Goal: Task Accomplishment & Management: Complete application form

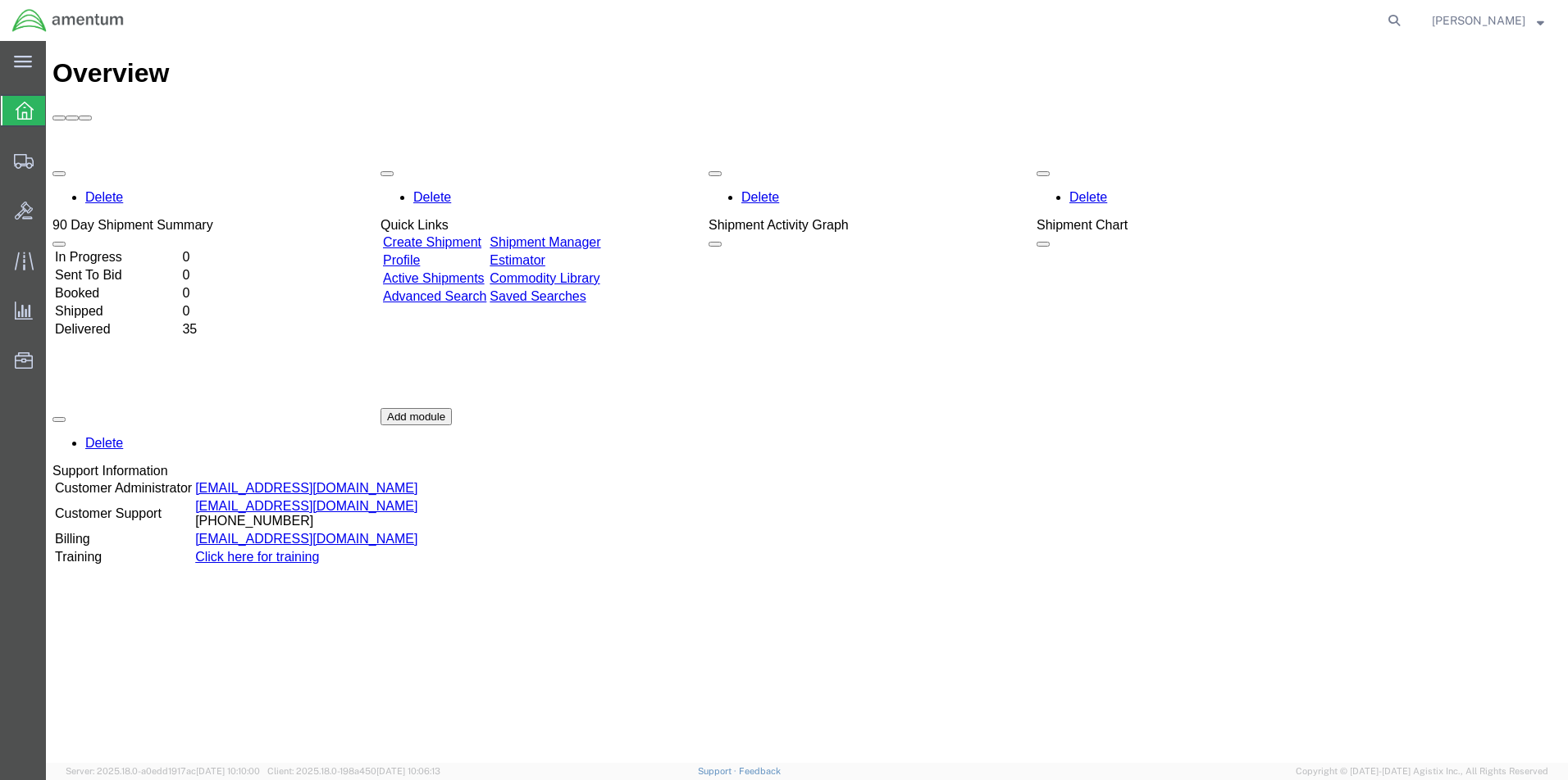
click at [454, 235] on link "Create Shipment" at bounding box center [432, 242] width 98 height 14
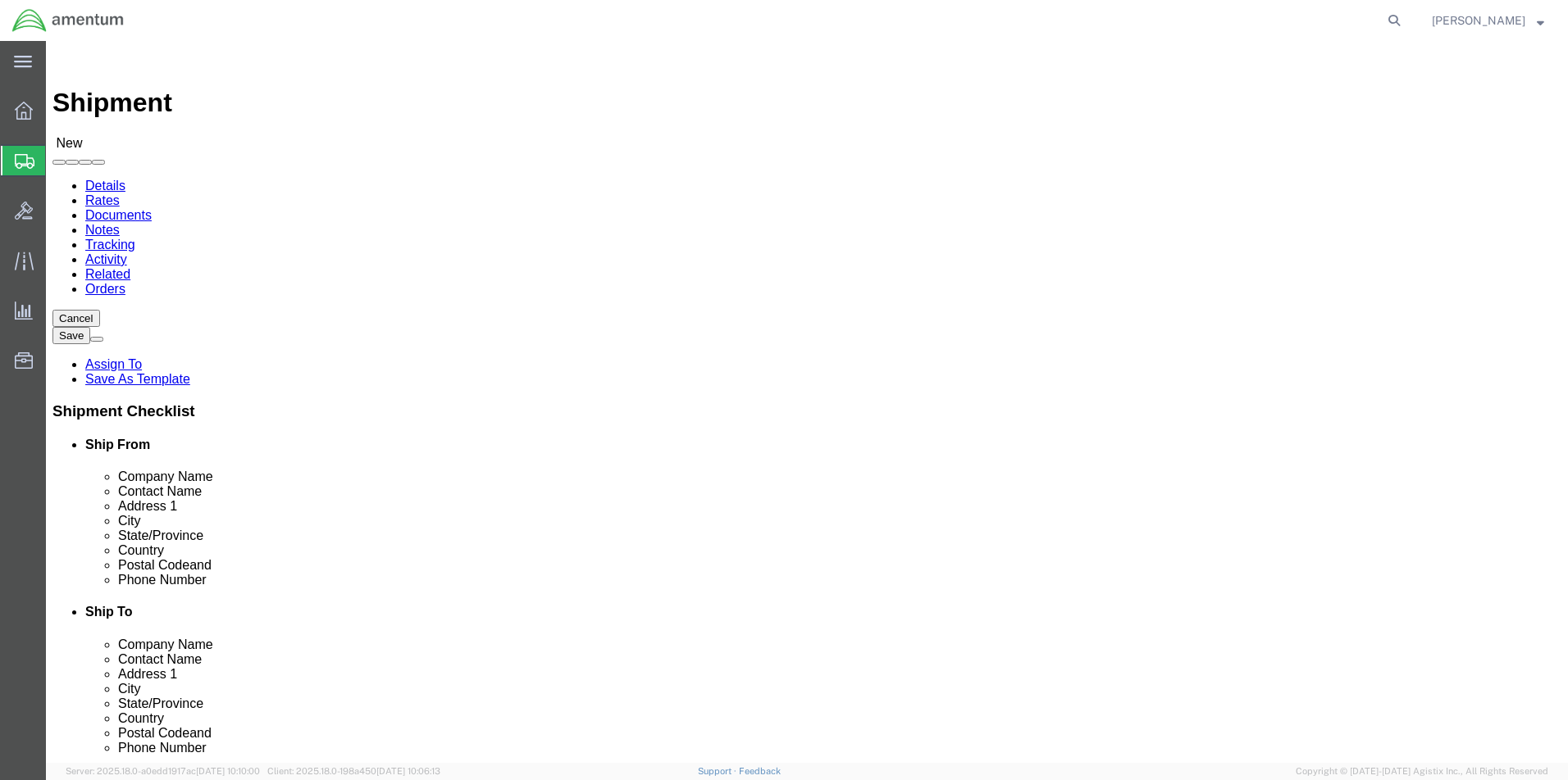
select select
click input "text"
type input "kurt"
click p "- Amentum - (Kurt Archuleta) 39500 National Trails Hwy, BLDG 21, Daggett, CA, 9…"
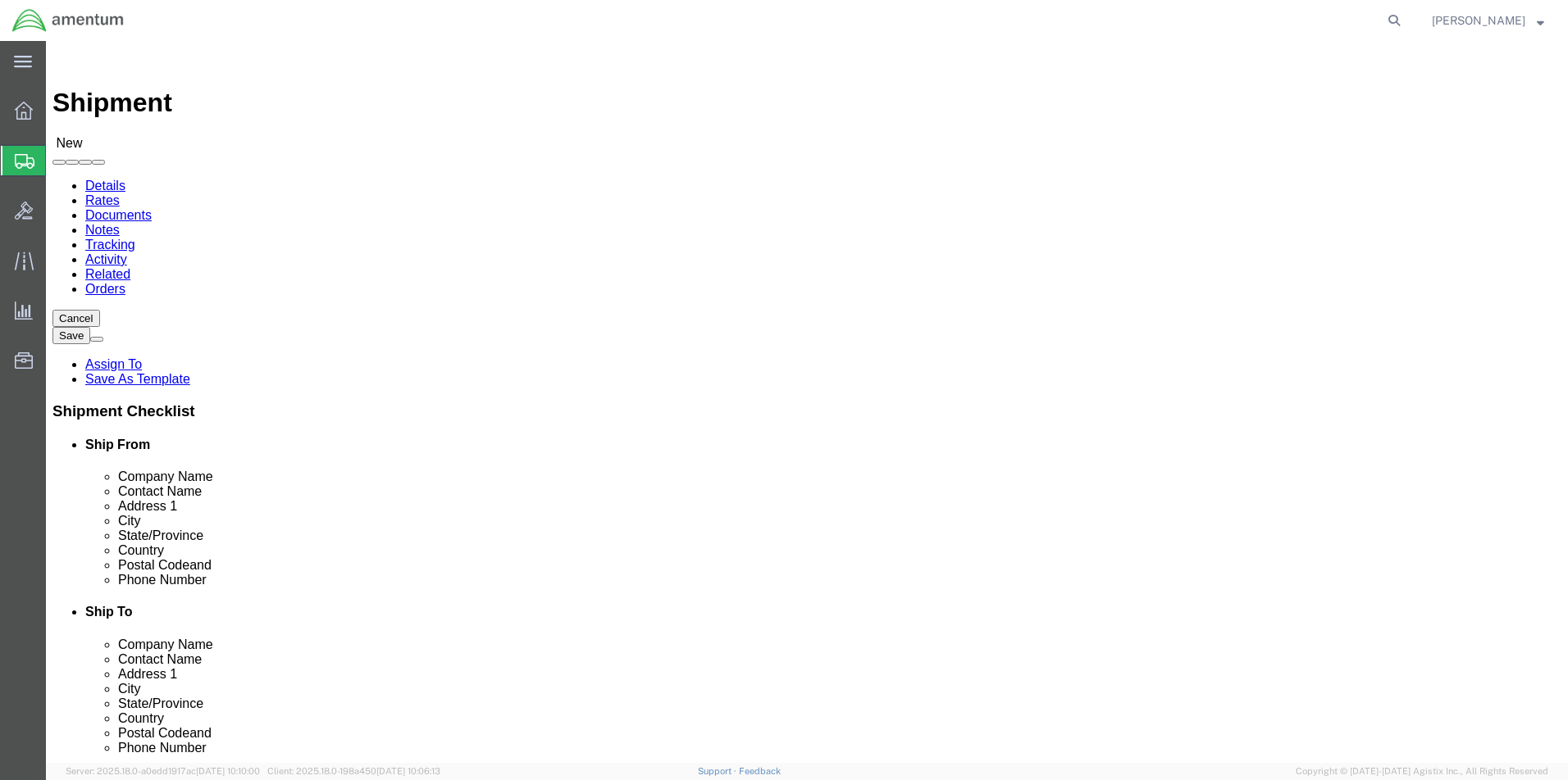
select select
type input "Amentum"
type input "Kurt Archuleta"
type input "39500 National Trails Hwy"
type input "BLDG 21"
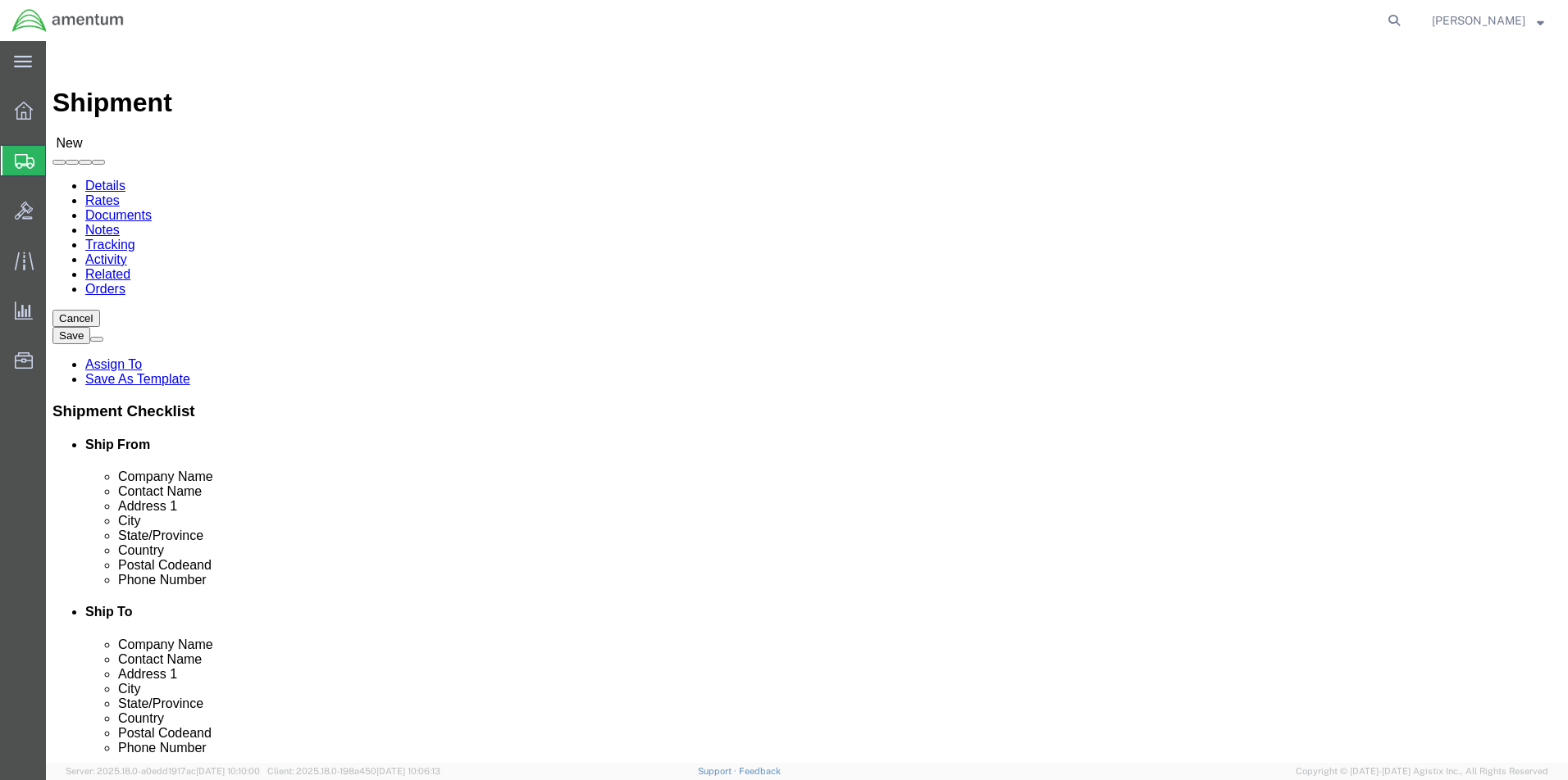
type input "Daggett"
type input "92327"
type input "(760)380-6578"
type input "kurt.a.archuleta.ctr@army.mil"
checkbox input "true"
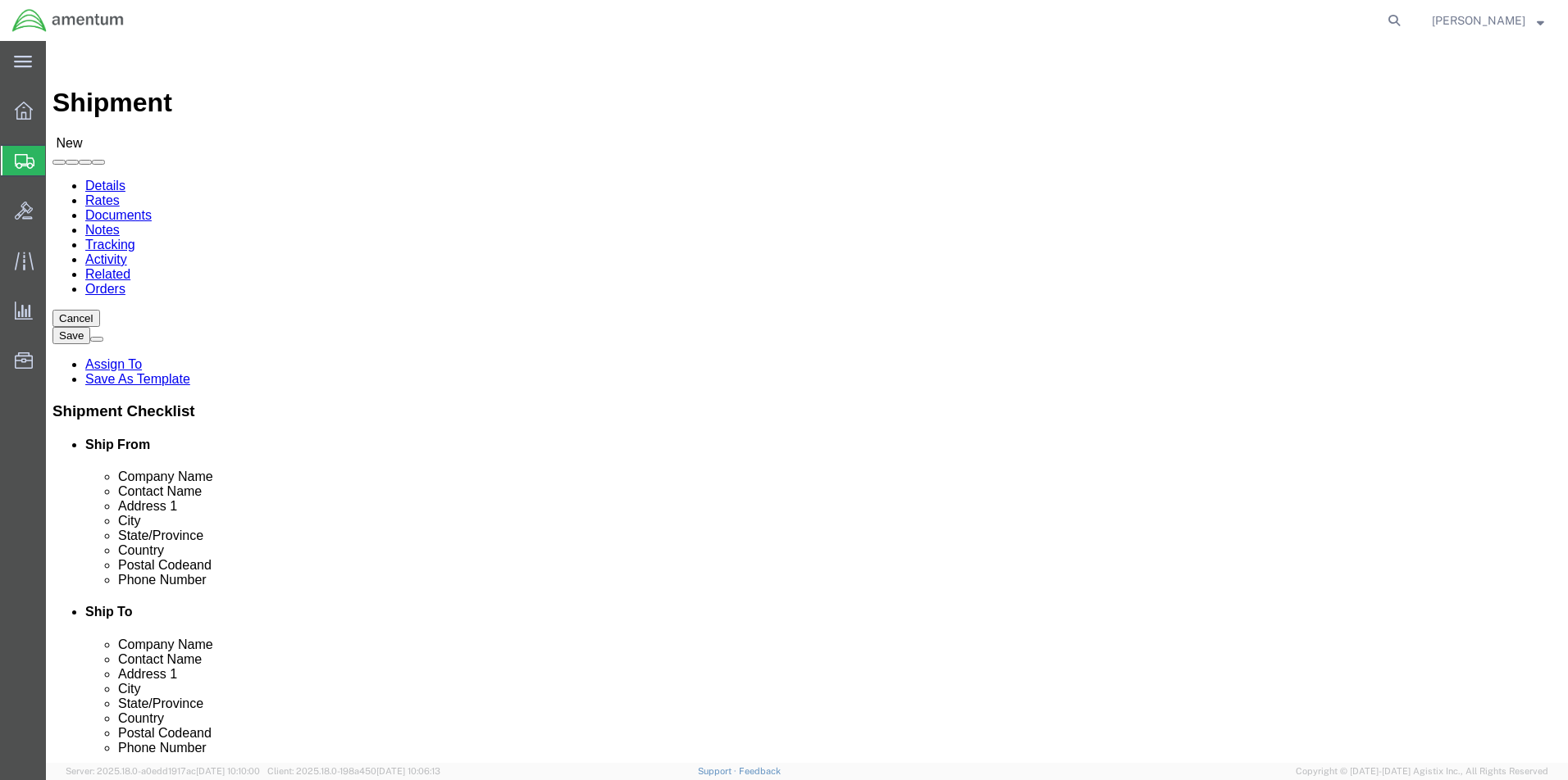
select select "CA"
type input "Kurt Archuleta"
click input "text"
type input "ron pineda"
click p "- Amentum - (Ron Pineda*) BLDG 736 Longbow Drive, Yoakum Defrenn Army Heliport,…"
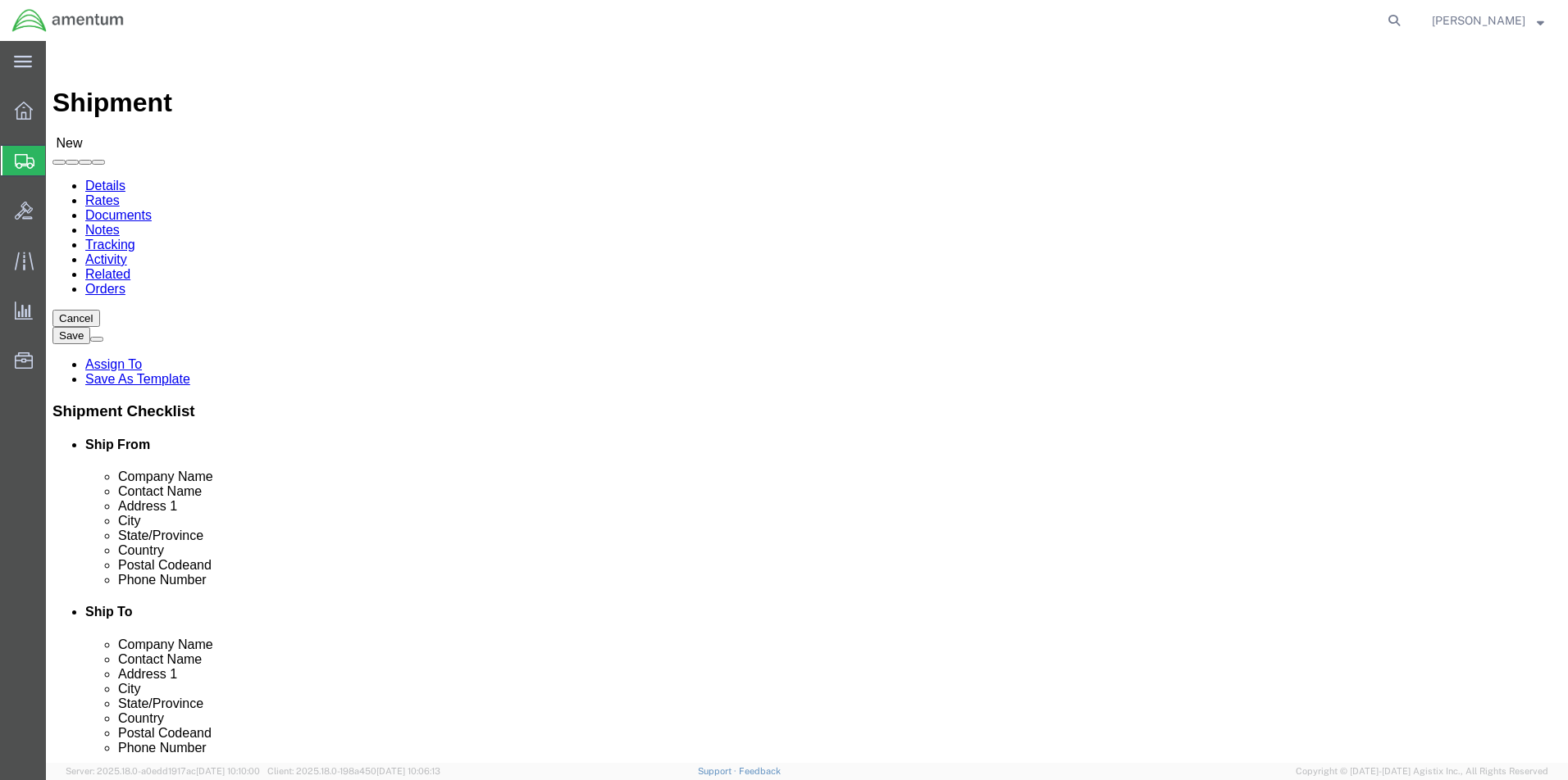
select select
type input "Amentum"
type input "Ron Pineda*"
type input "BLDG 736 Longbow Drive"
type input "Yoakum Defrenn Army Heliport"
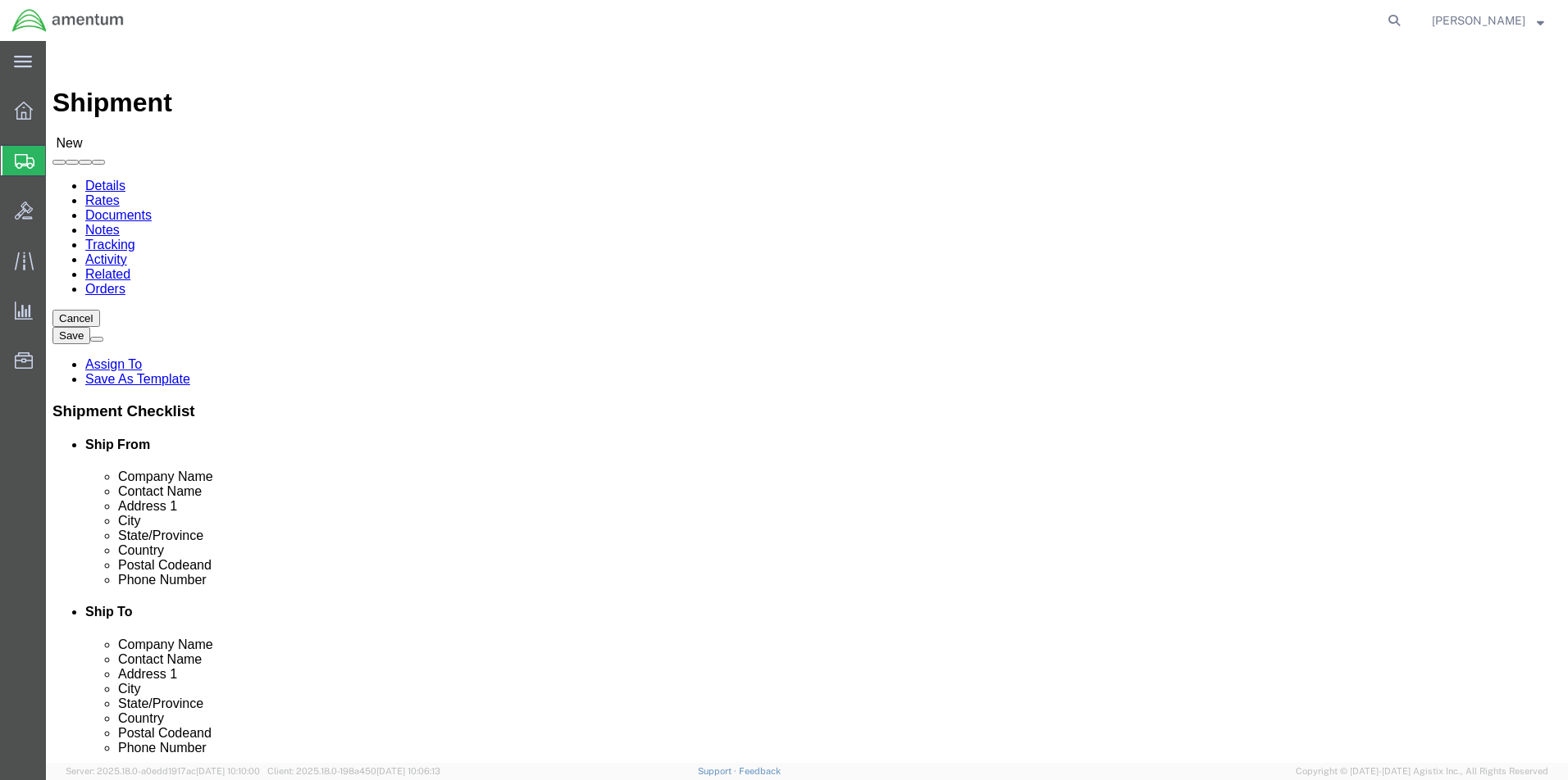
type input "Fort Hood"
type input "76544"
select select "TX"
type input "Ron Pineda*"
click input "text"
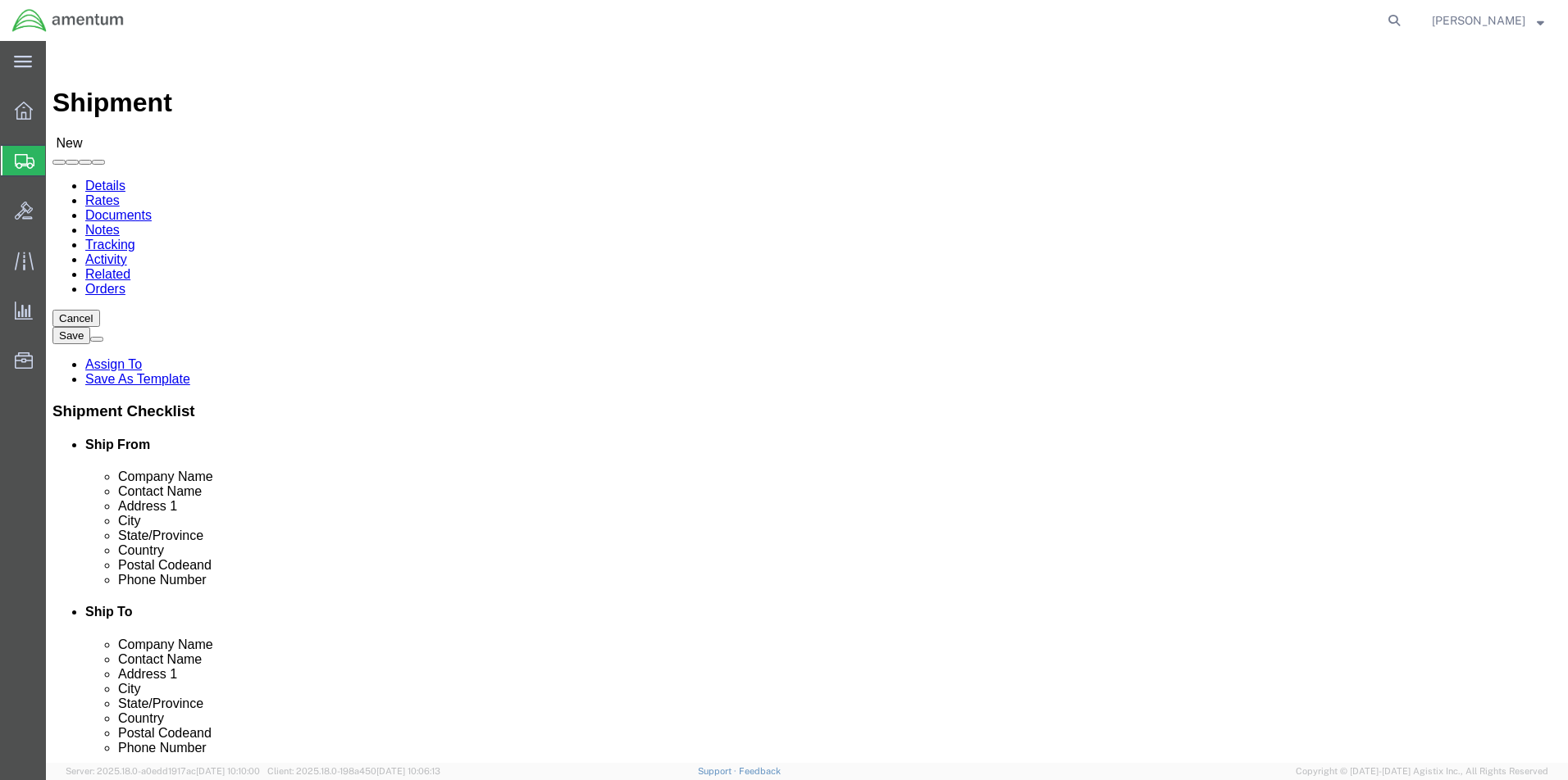
paste input "(254) 289-3925"
type input "(254) 289-3925"
click input "text"
paste input "Ronald.e.pineda.ctr@army.mil"
click input "Ronald.e.pineda.ctr@army.mil"
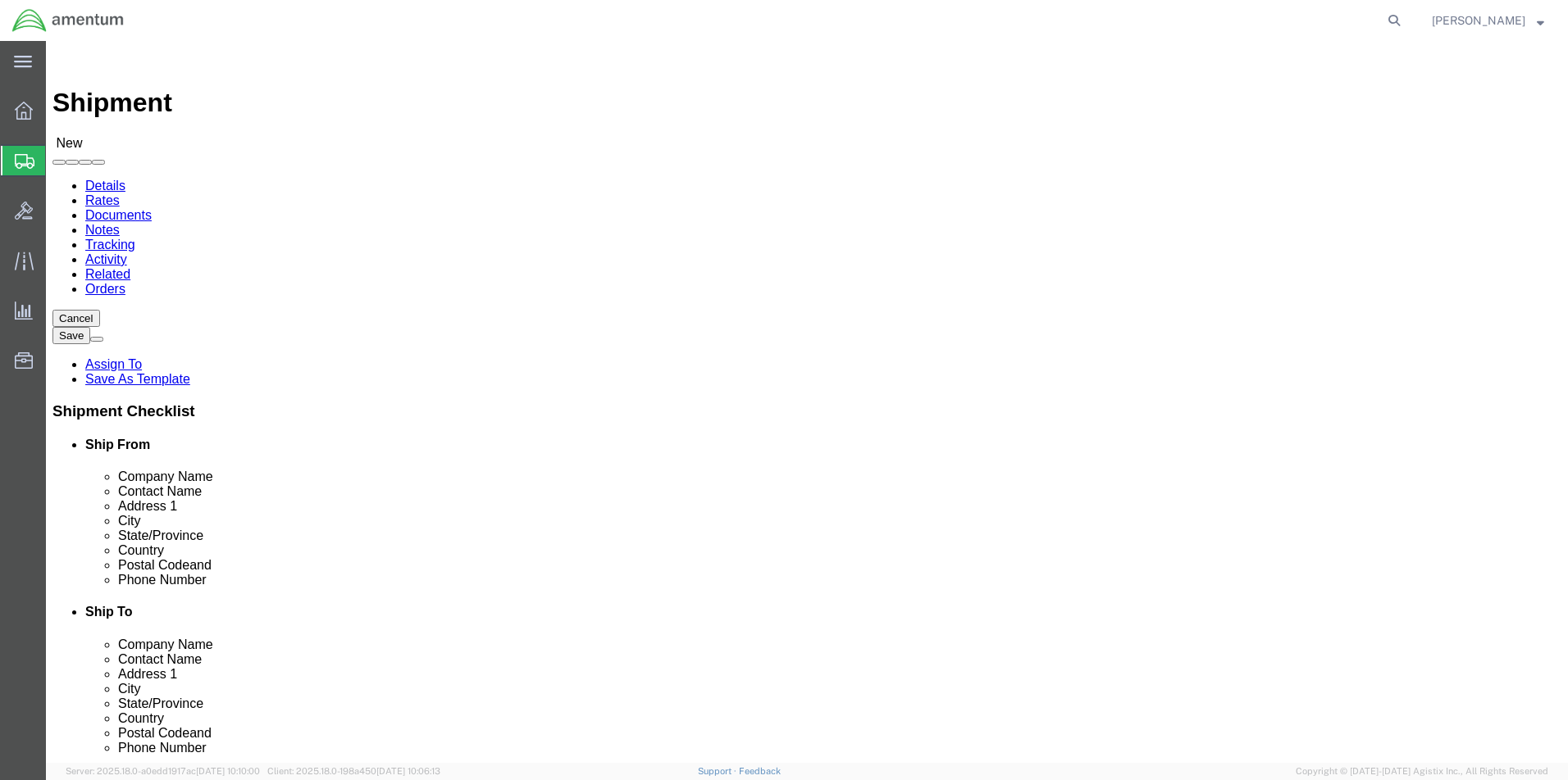
type input "ronald.e.pineda.ctr@army.mil"
click input "checkbox"
checkbox input "true"
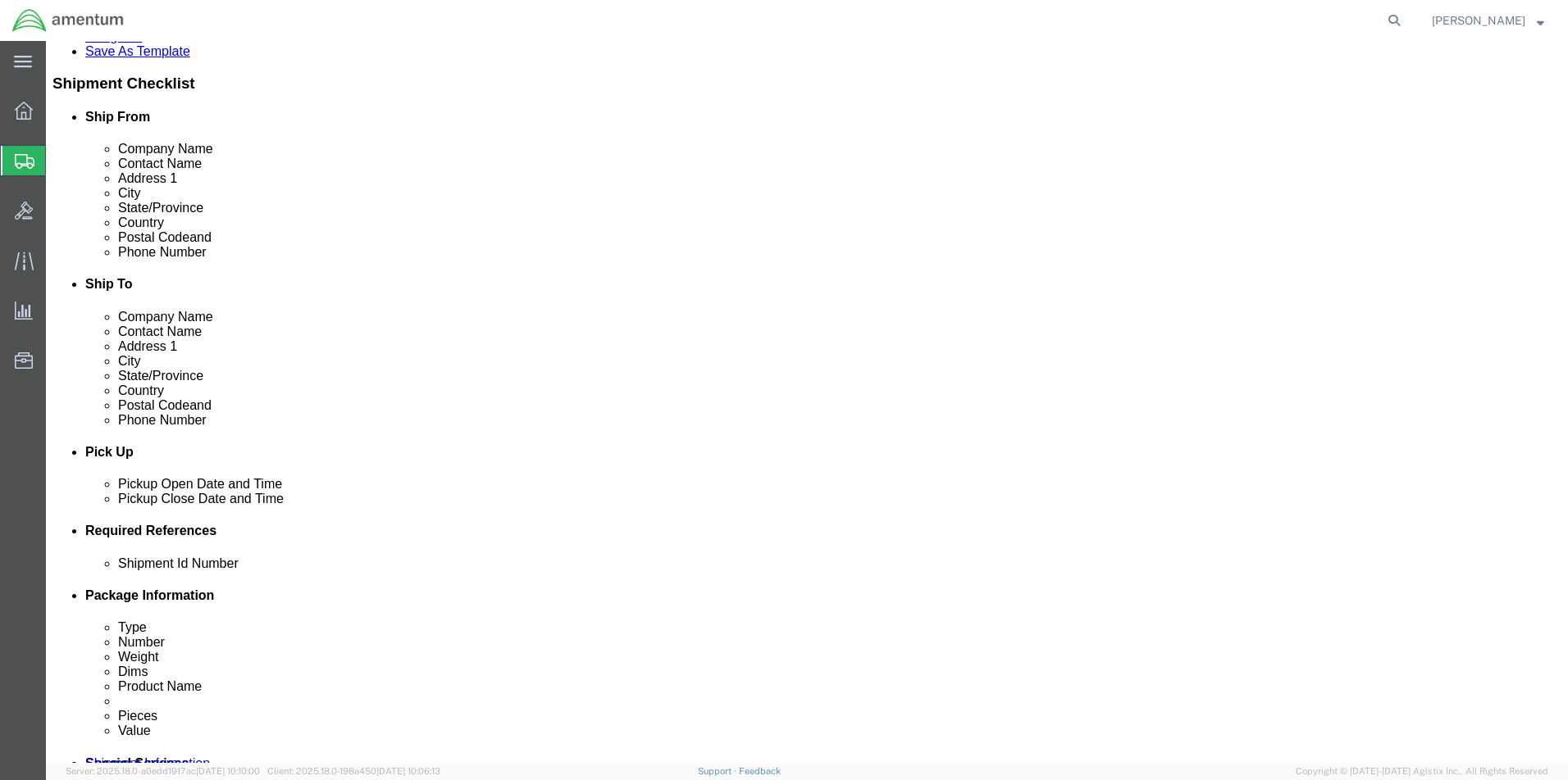
click input "text"
type input "2521DL"
click button "Continue"
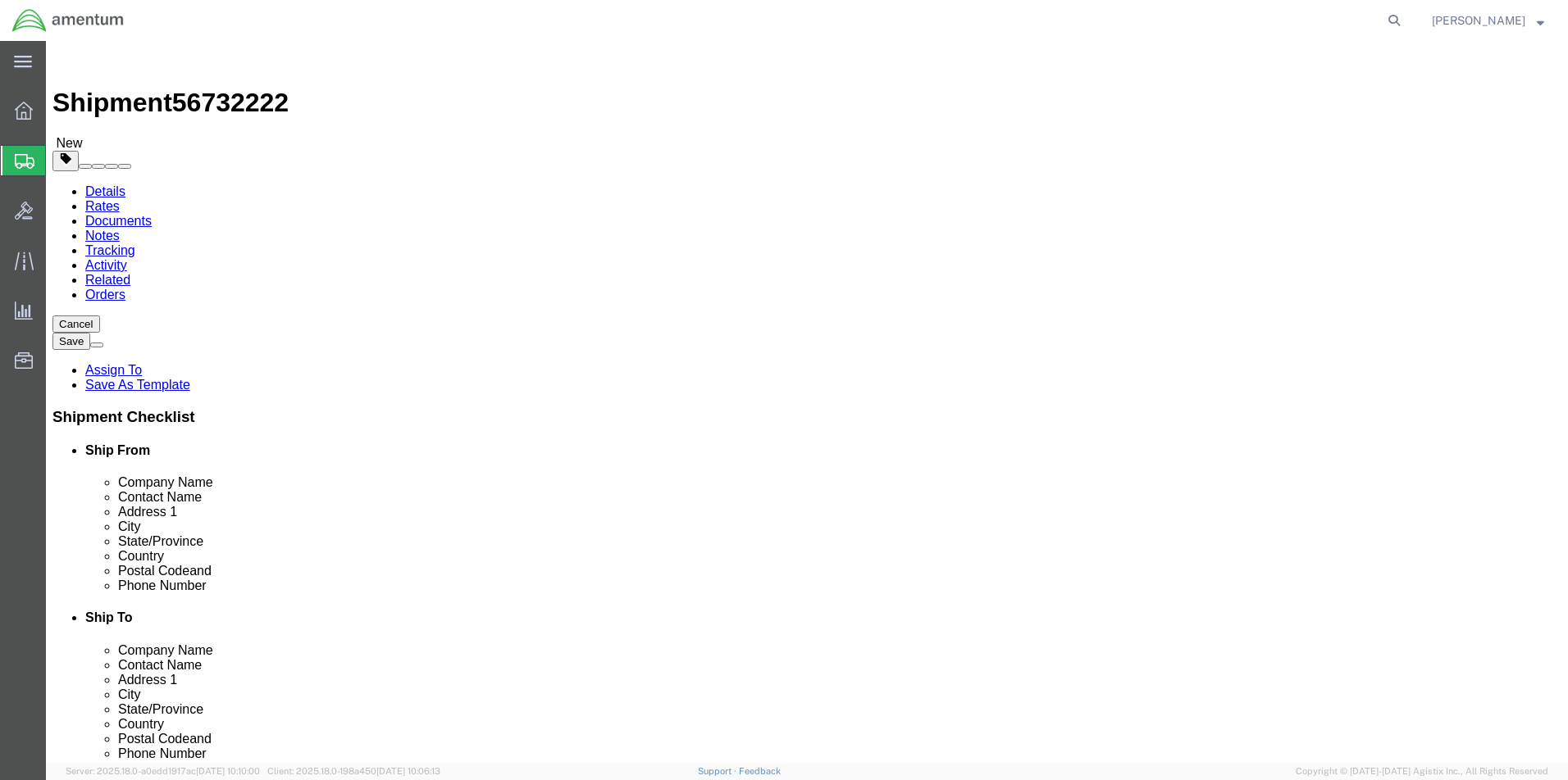
click input "1"
select select "CASE"
click input "text"
type input "24"
click input "text"
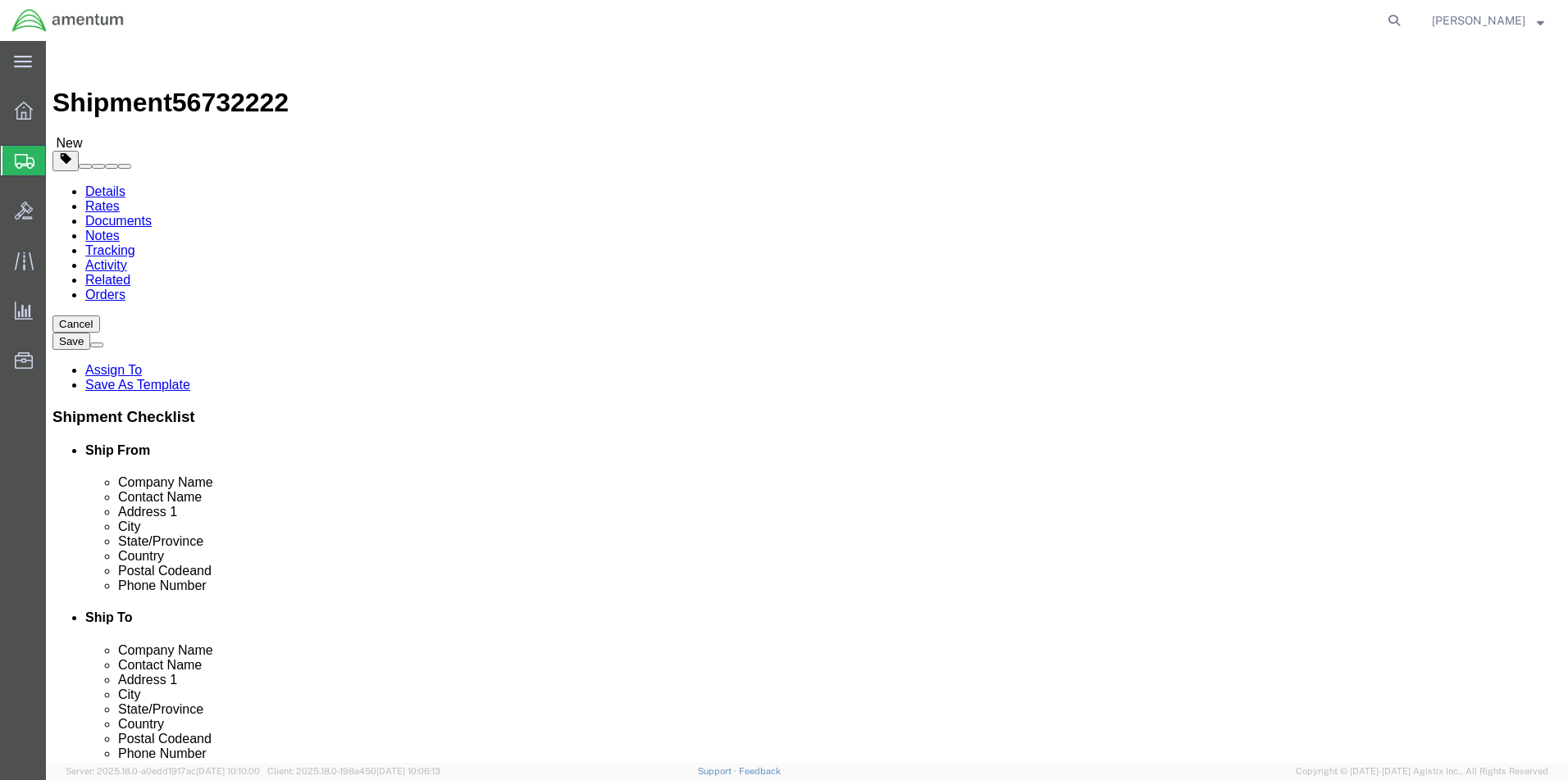
type input "15"
click input "text"
type input "9"
drag, startPoint x: 248, startPoint y: 382, endPoint x: 281, endPoint y: 388, distance: 33.5
click input "0.00"
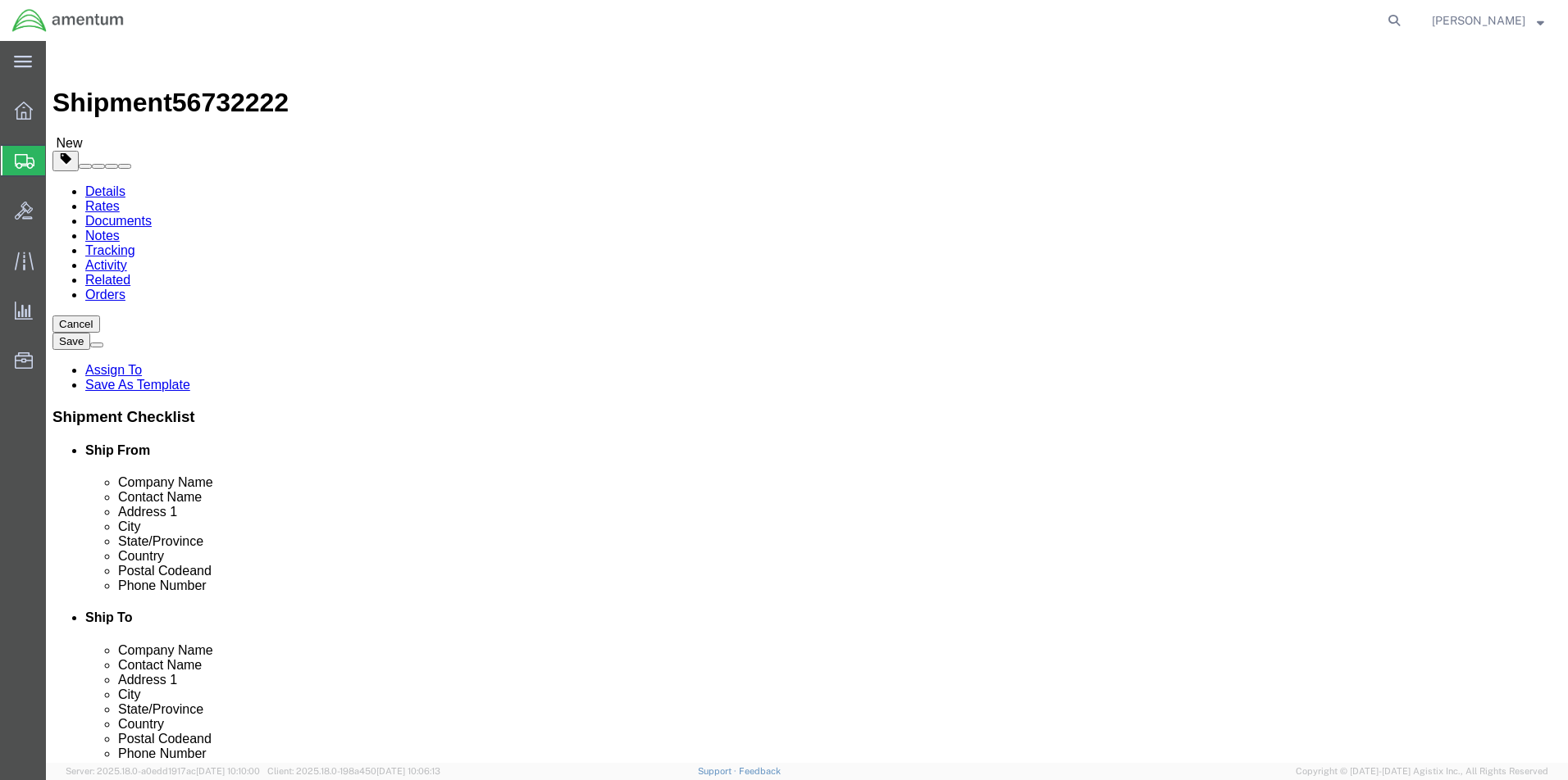
type input "0"
type input "25"
click link "Add Content"
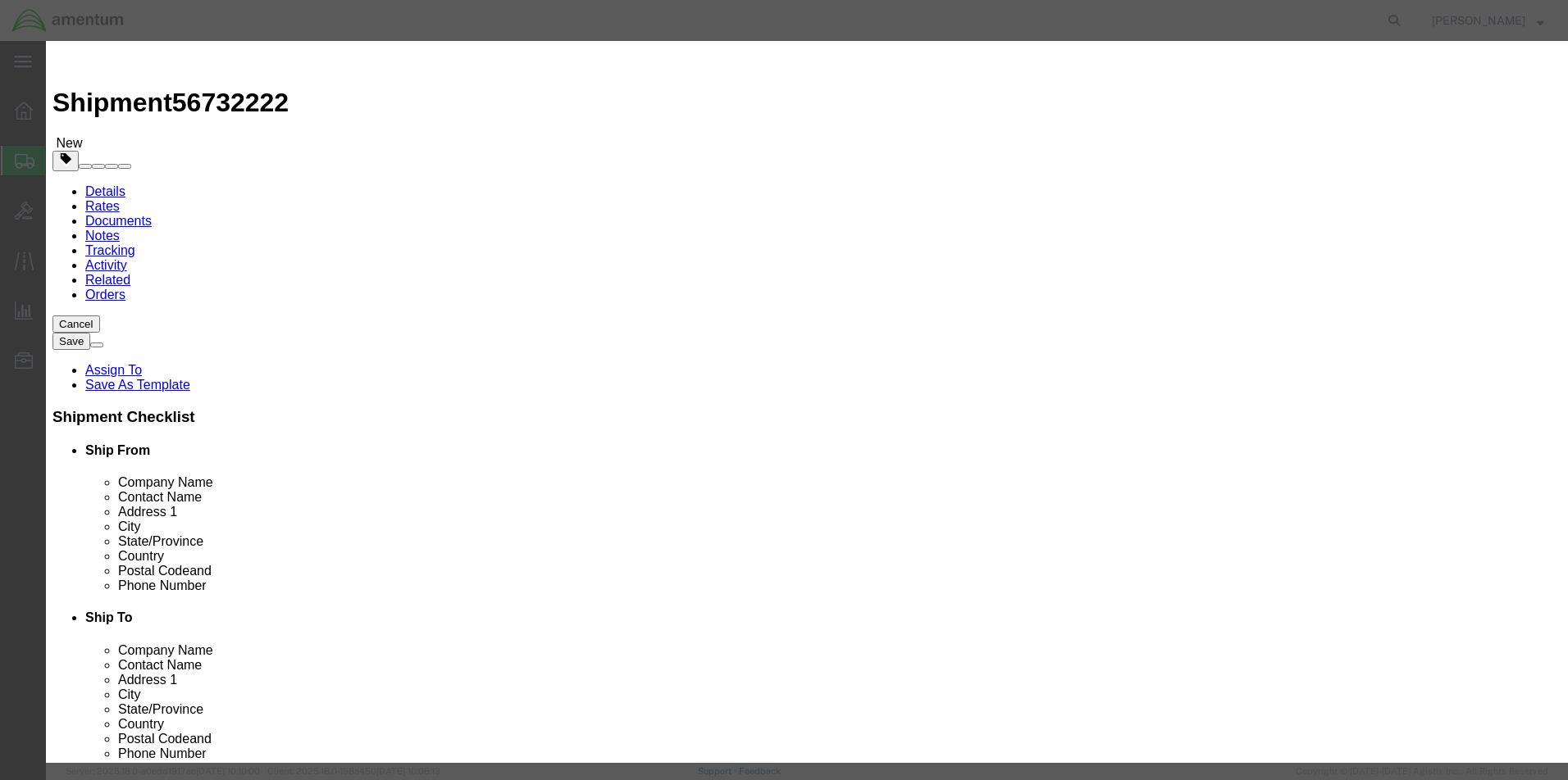
click input "text"
type input "IFR 4"
